Goal: Information Seeking & Learning: Learn about a topic

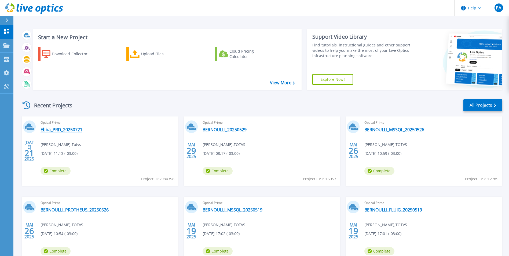
click at [63, 130] on link "Ebba_PRD_20250721" at bounding box center [61, 129] width 42 height 5
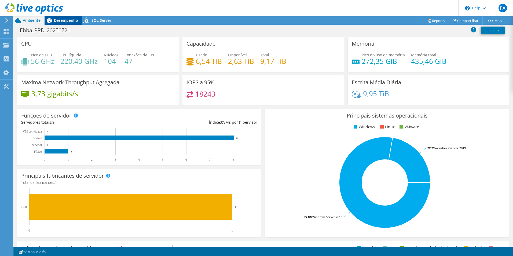
click at [66, 21] on span "Desempenho" at bounding box center [66, 20] width 24 height 5
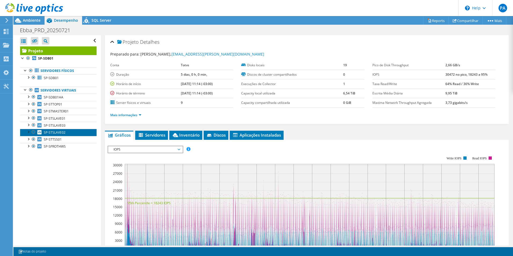
click at [64, 133] on span "SP-STSLAVE02" at bounding box center [55, 132] width 22 height 5
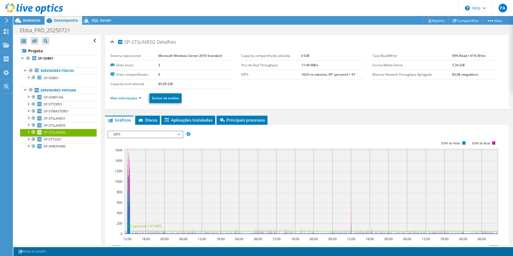
click at [158, 133] on span "IOPS" at bounding box center [145, 134] width 69 height 6
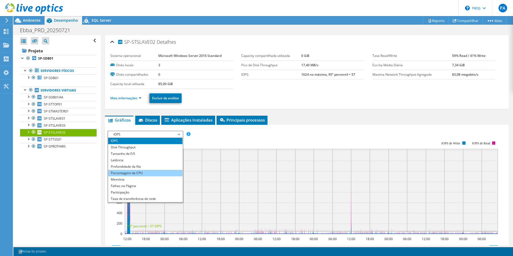
click at [133, 174] on li "Porcentagem da CPU" at bounding box center [145, 173] width 74 height 6
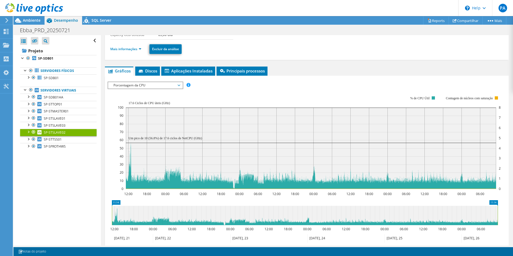
scroll to position [54, 0]
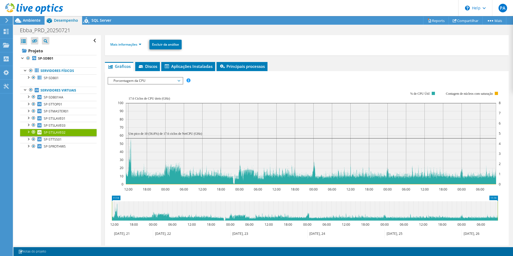
click at [156, 82] on span "Porcentagem da CPU" at bounding box center [145, 80] width 69 height 6
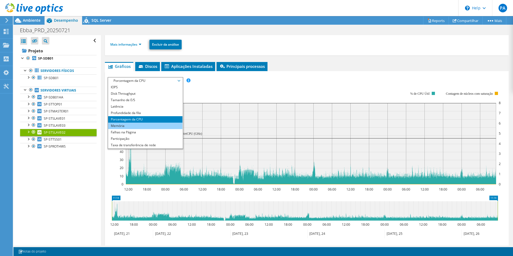
click at [127, 127] on li "Memória" at bounding box center [145, 126] width 74 height 6
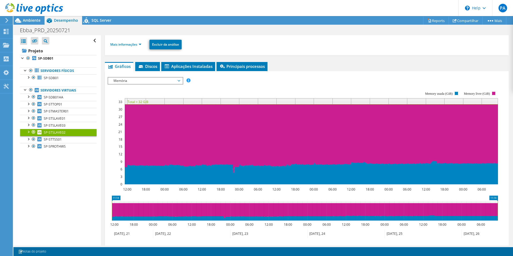
click at [153, 82] on span "Memória" at bounding box center [145, 80] width 69 height 6
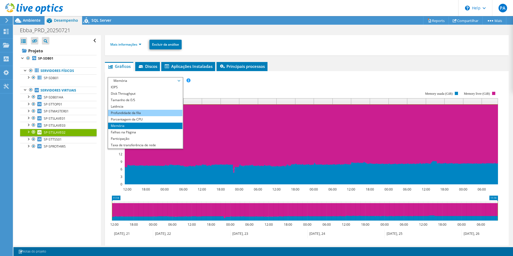
click at [130, 112] on li "Profundidade da fila" at bounding box center [145, 113] width 74 height 6
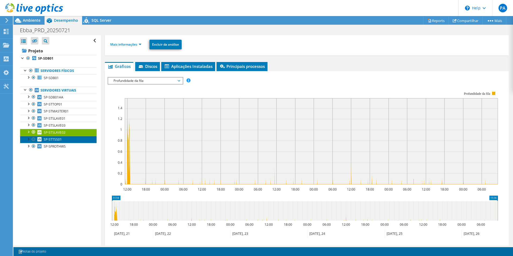
click at [58, 142] on link "SP-STTSS01" at bounding box center [58, 139] width 76 height 7
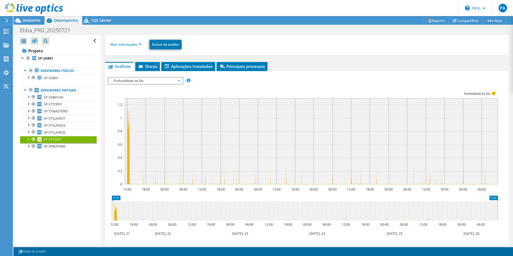
click at [164, 83] on span "Profundidade da fila" at bounding box center [145, 80] width 69 height 6
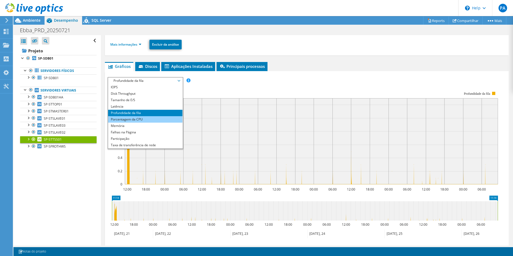
click at [139, 120] on li "Porcentagem da CPU" at bounding box center [145, 119] width 74 height 6
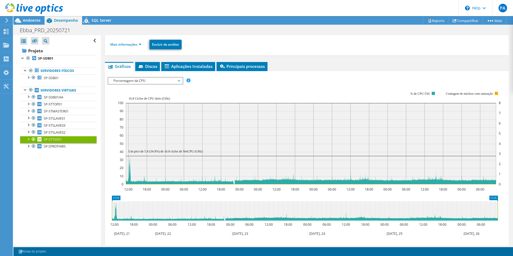
click at [130, 82] on span "Porcentagem da CPU" at bounding box center [145, 80] width 69 height 6
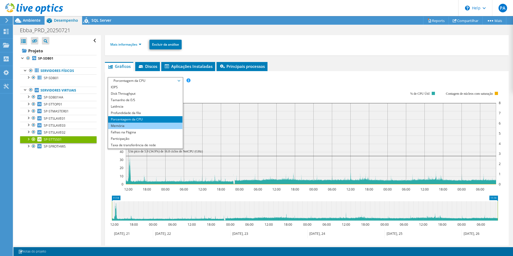
click at [134, 125] on li "Memória" at bounding box center [145, 126] width 74 height 6
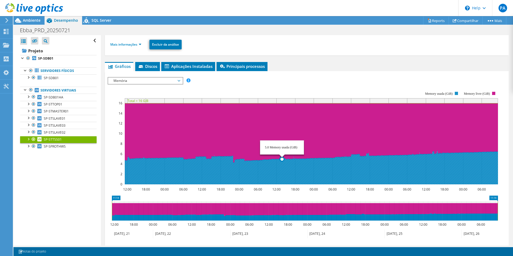
click at [278, 161] on icon at bounding box center [311, 167] width 373 height 34
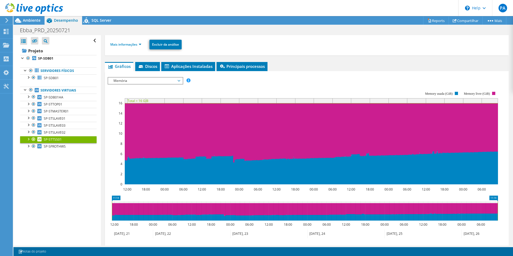
click at [295, 84] on icon "12:00 18:00 00:00 06:00 12:00 18:00 00:00 06:00 12:00 18:00 00:00 06:00 12:00 1…" at bounding box center [305, 137] width 394 height 107
click at [58, 144] on span "SP-SPROTHWS" at bounding box center [55, 146] width 22 height 5
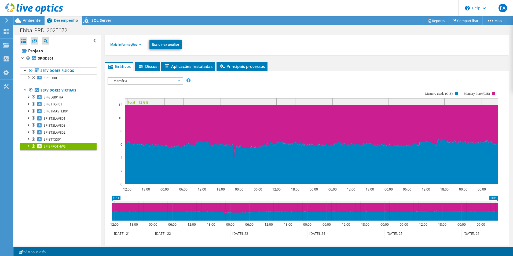
click at [180, 80] on span "Memória" at bounding box center [145, 80] width 69 height 6
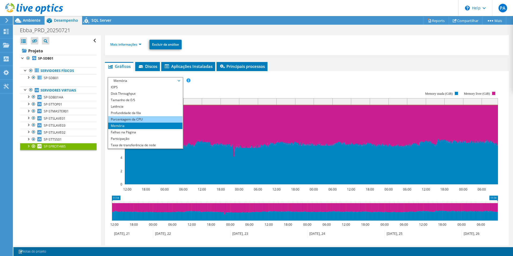
click at [137, 120] on li "Porcentagem da CPU" at bounding box center [145, 119] width 74 height 6
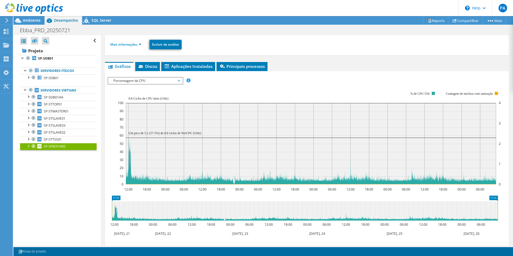
click at [175, 80] on span "Porcentagem da CPU" at bounding box center [145, 80] width 69 height 6
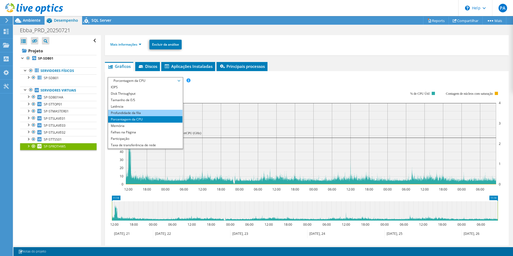
click at [136, 114] on li "Profundidade da fila" at bounding box center [145, 113] width 74 height 6
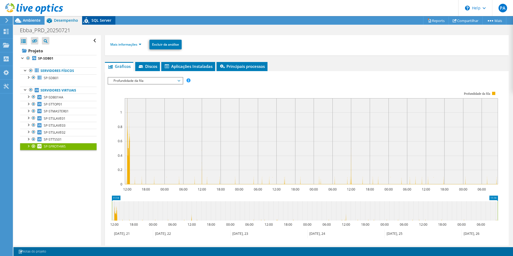
click at [101, 22] on span "SQL Server" at bounding box center [101, 20] width 20 height 5
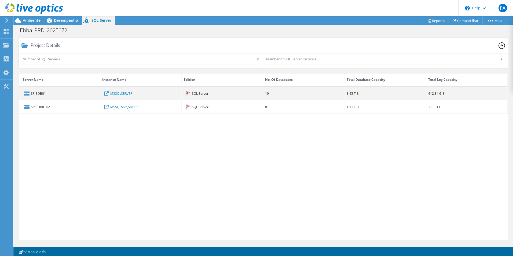
click at [123, 94] on link "MSSQLSERVER" at bounding box center [121, 93] width 22 height 6
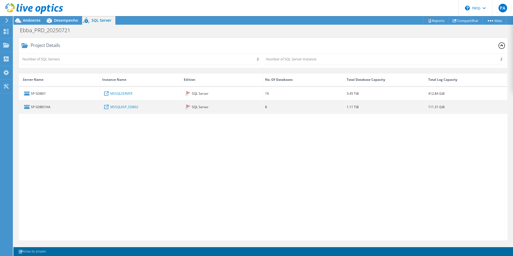
click at [46, 108] on div "SP-SDB01HA" at bounding box center [60, 106] width 82 height 13
click at [122, 109] on link "MSSQL$SP_SDB02" at bounding box center [124, 107] width 28 height 6
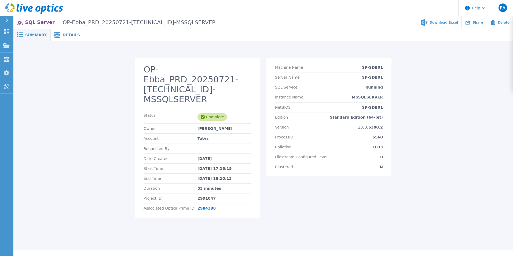
click at [68, 35] on span "Details" at bounding box center [70, 35] width 17 height 4
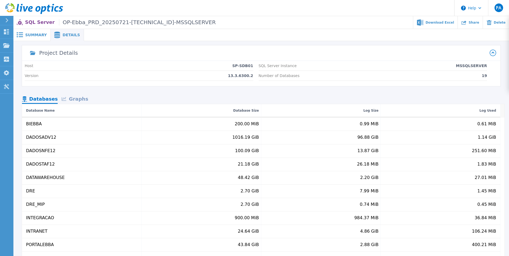
click at [39, 37] on span "Summary" at bounding box center [35, 35] width 21 height 4
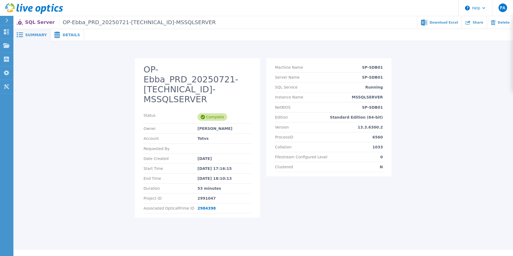
click at [65, 34] on span "Details" at bounding box center [70, 35] width 17 height 4
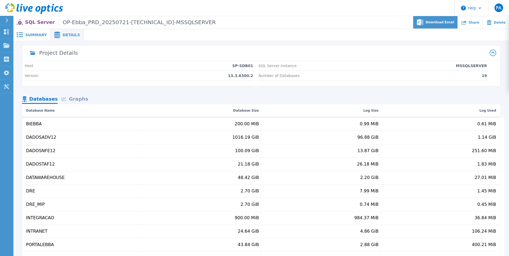
click at [438, 25] on div "Download Excel" at bounding box center [435, 22] width 45 height 13
click at [77, 100] on div "Graphs" at bounding box center [75, 99] width 34 height 9
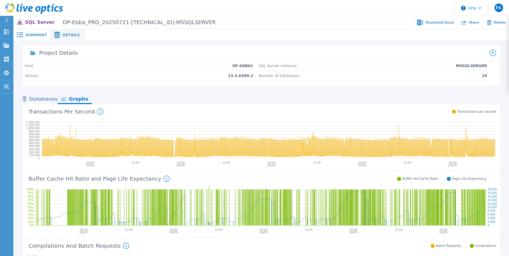
click at [34, 100] on div "Databases" at bounding box center [40, 99] width 36 height 9
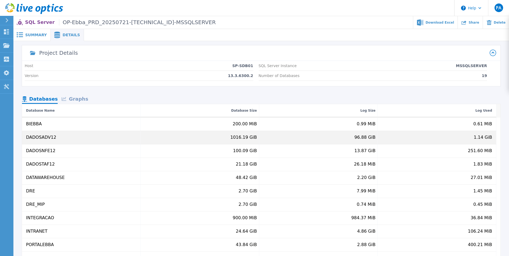
click at [43, 136] on div "DADOSADV12" at bounding box center [41, 137] width 30 height 5
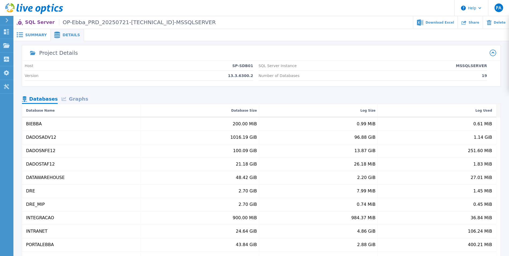
click at [44, 24] on p "SQL Server OP-Ebba_PRD_20250721-192.168.1.201-MSSQLSERVER" at bounding box center [120, 22] width 191 height 6
click at [42, 34] on span "Summary" at bounding box center [35, 35] width 21 height 4
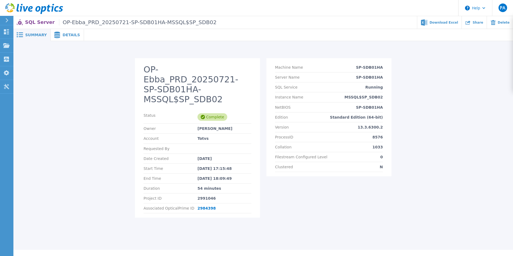
click at [66, 36] on span "Details" at bounding box center [70, 35] width 17 height 4
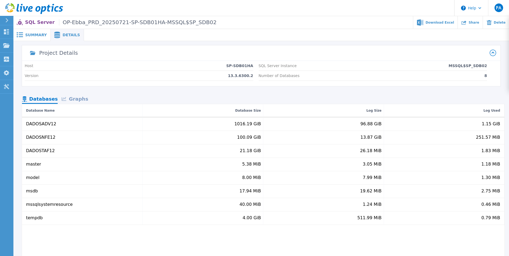
click at [81, 101] on div "Graphs" at bounding box center [75, 99] width 34 height 9
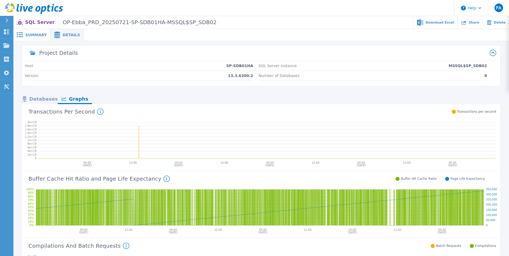
click at [37, 37] on span "Summary" at bounding box center [35, 35] width 21 height 4
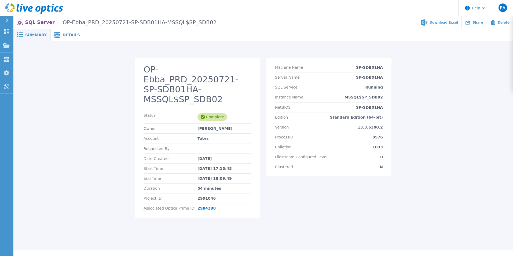
click at [67, 36] on span "Details" at bounding box center [70, 35] width 17 height 4
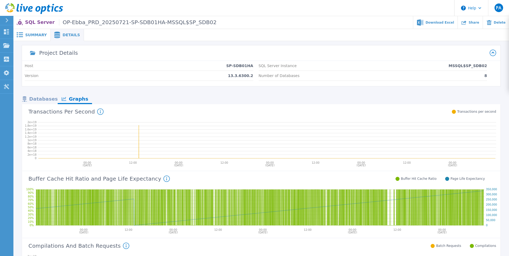
click at [44, 99] on div "Databases" at bounding box center [40, 99] width 36 height 9
